Goal: Task Accomplishment & Management: Manage account settings

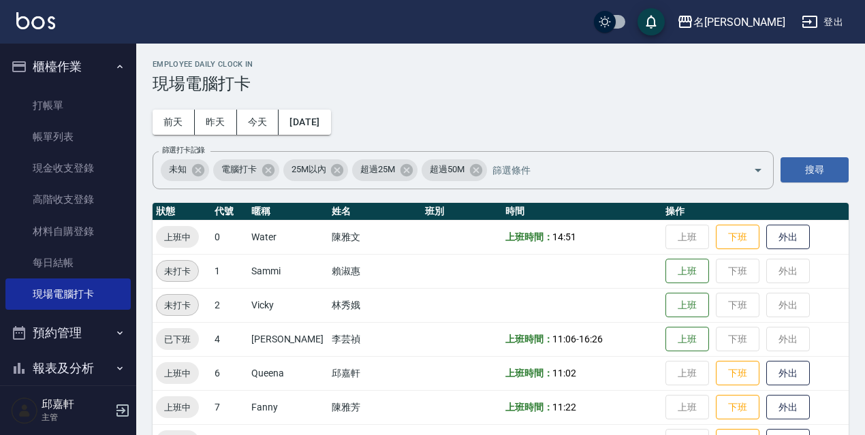
scroll to position [157, 0]
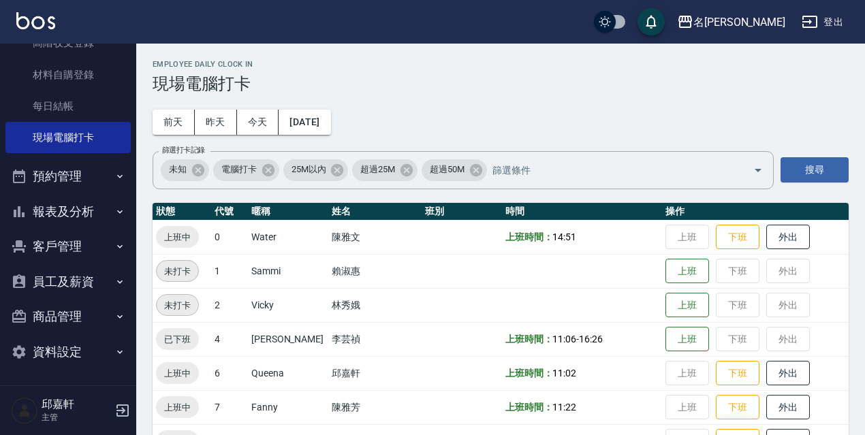
click at [80, 257] on button "客戶管理" at bounding box center [67, 246] width 125 height 35
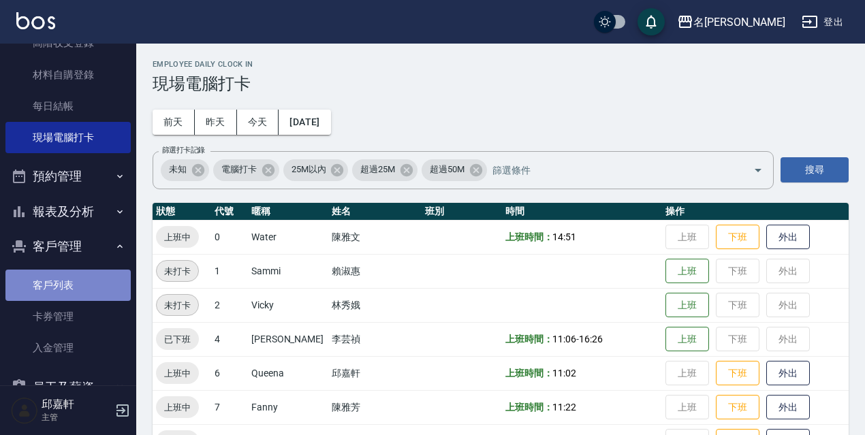
click at [90, 297] on link "客戶列表" at bounding box center [67, 285] width 125 height 31
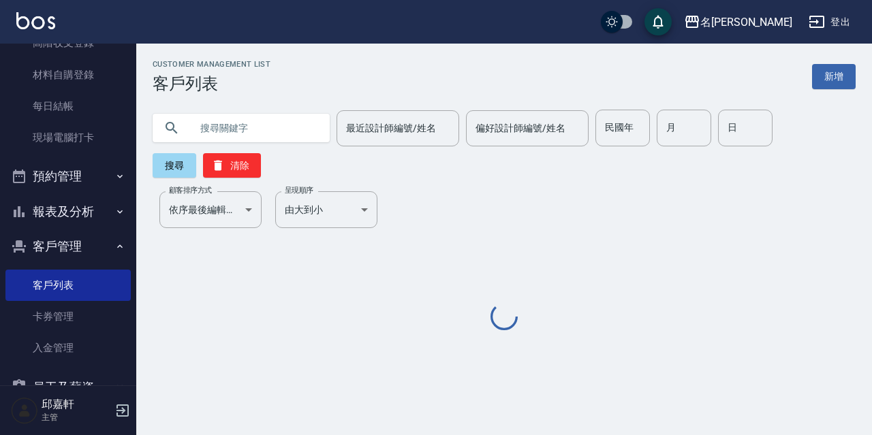
drag, startPoint x: 245, startPoint y: 134, endPoint x: 223, endPoint y: 127, distance: 22.6
click at [242, 134] on input "text" at bounding box center [255, 128] width 128 height 37
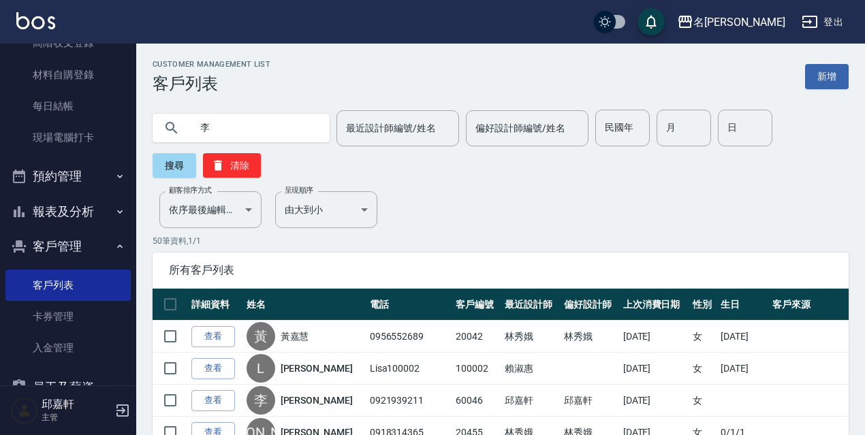
type input "李"
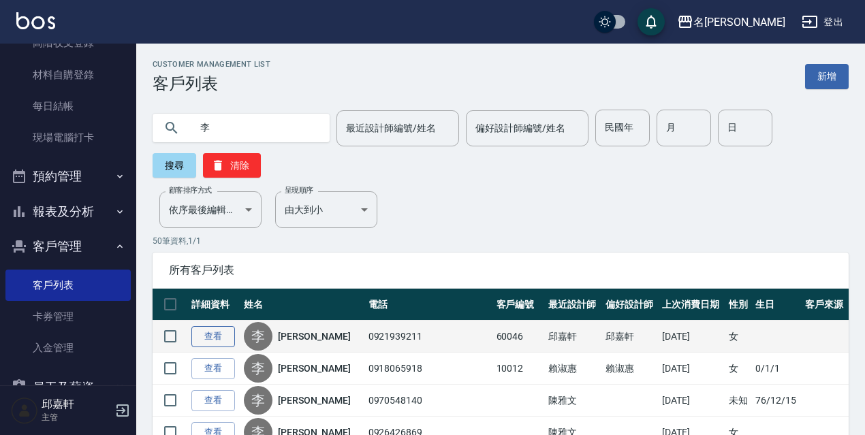
click at [210, 344] on link "查看" at bounding box center [213, 336] width 44 height 21
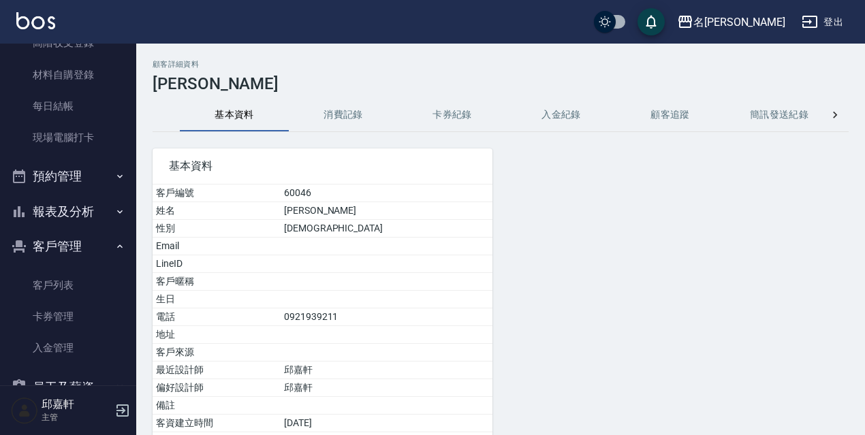
click at [346, 121] on button "消費記錄" at bounding box center [343, 115] width 109 height 33
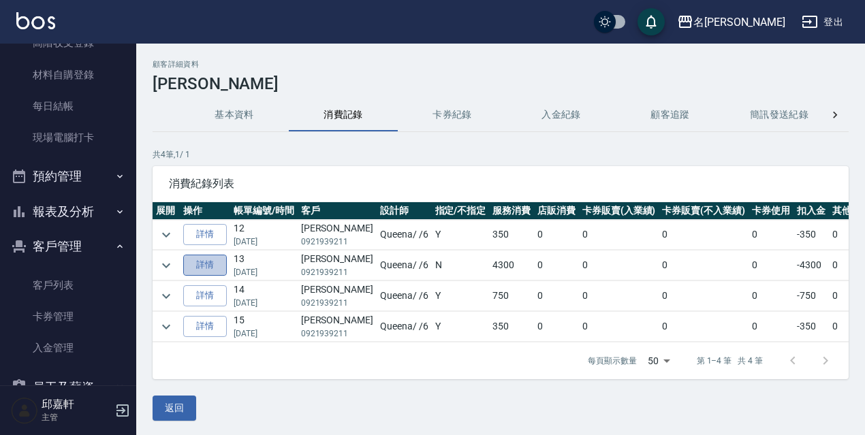
click at [205, 261] on link "詳情" at bounding box center [205, 265] width 44 height 21
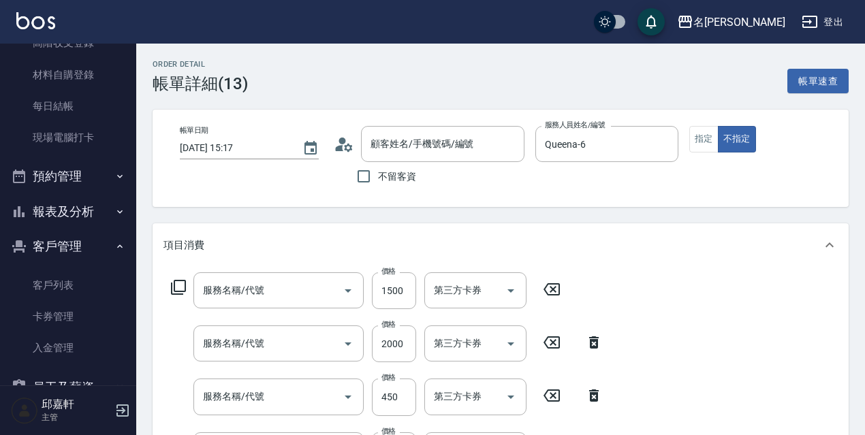
type input "[DATE] 15:17"
type input "Queena-6"
type input "護髮 (1500)(707)"
type input "染髮(2000)(505)"
type input "剪髮450(306)"
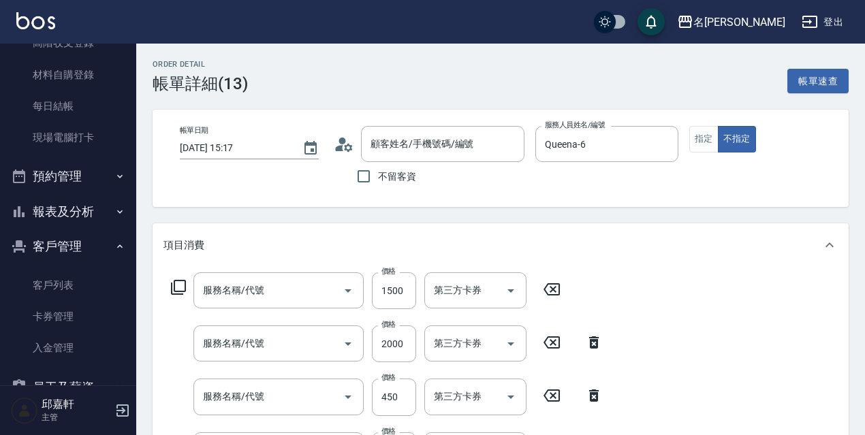
type input "洗髮350(350)"
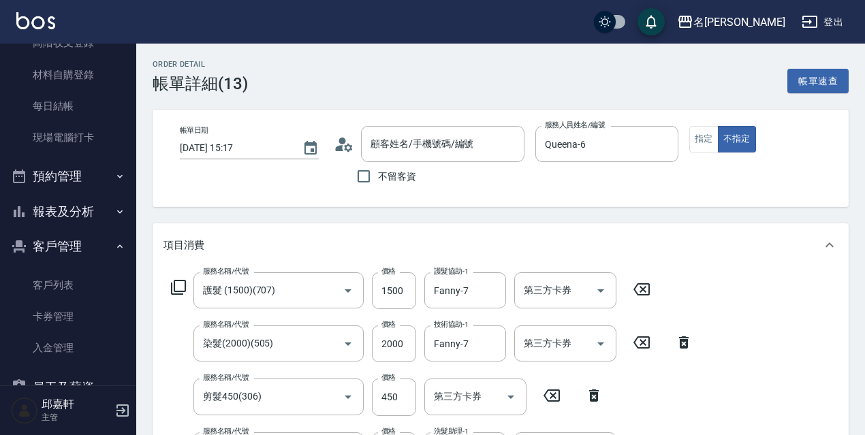
type input "[PERSON_NAME]/0921939211/60046"
